Goal: Information Seeking & Learning: Learn about a topic

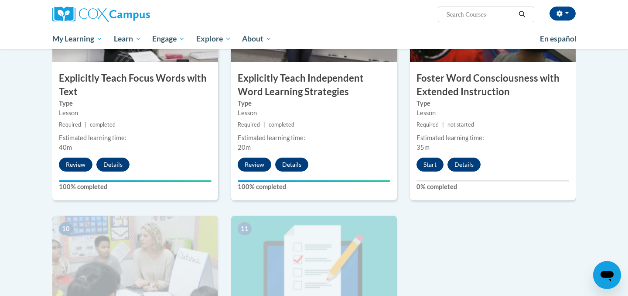
scroll to position [735, 0]
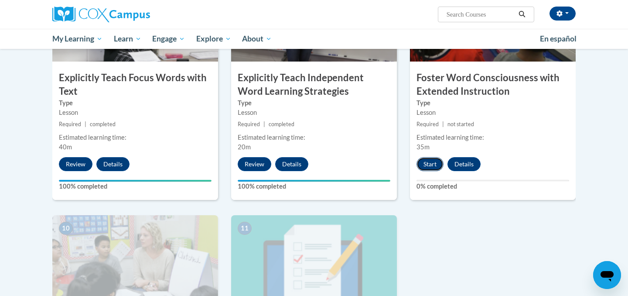
click at [429, 165] on button "Start" at bounding box center [429, 164] width 27 height 14
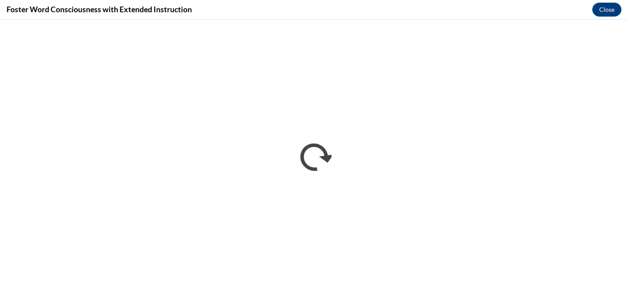
scroll to position [0, 0]
